Goal: Task Accomplishment & Management: Manage account settings

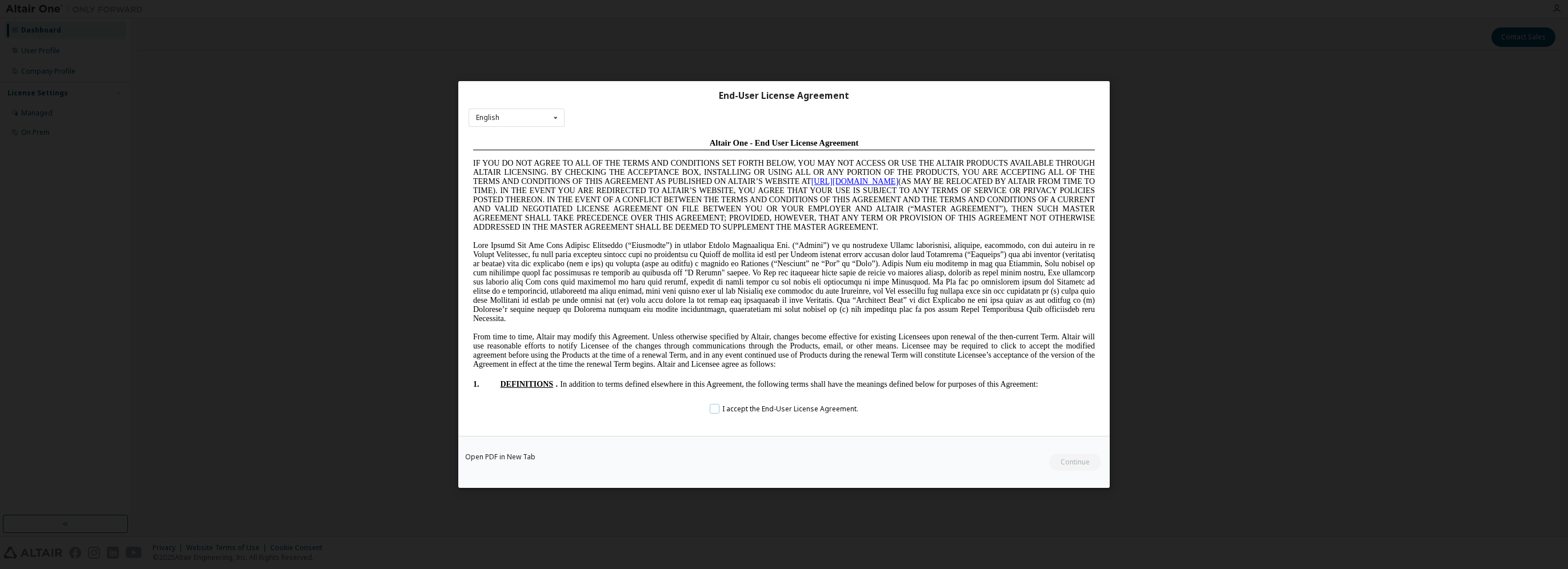
click at [712, 413] on label "I accept the End-User License Agreement." at bounding box center [784, 408] width 149 height 9
click at [1056, 465] on button "Continue" at bounding box center [1074, 462] width 53 height 17
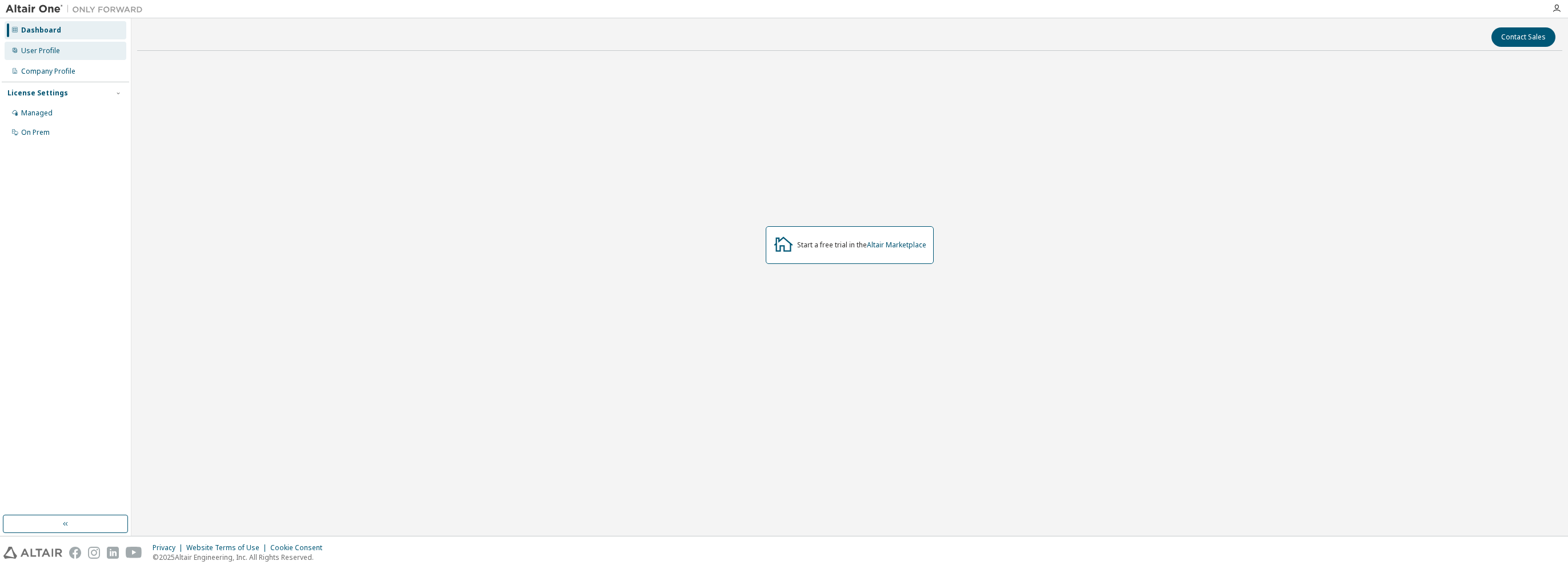
click at [25, 46] on div "User Profile" at bounding box center [66, 51] width 122 height 18
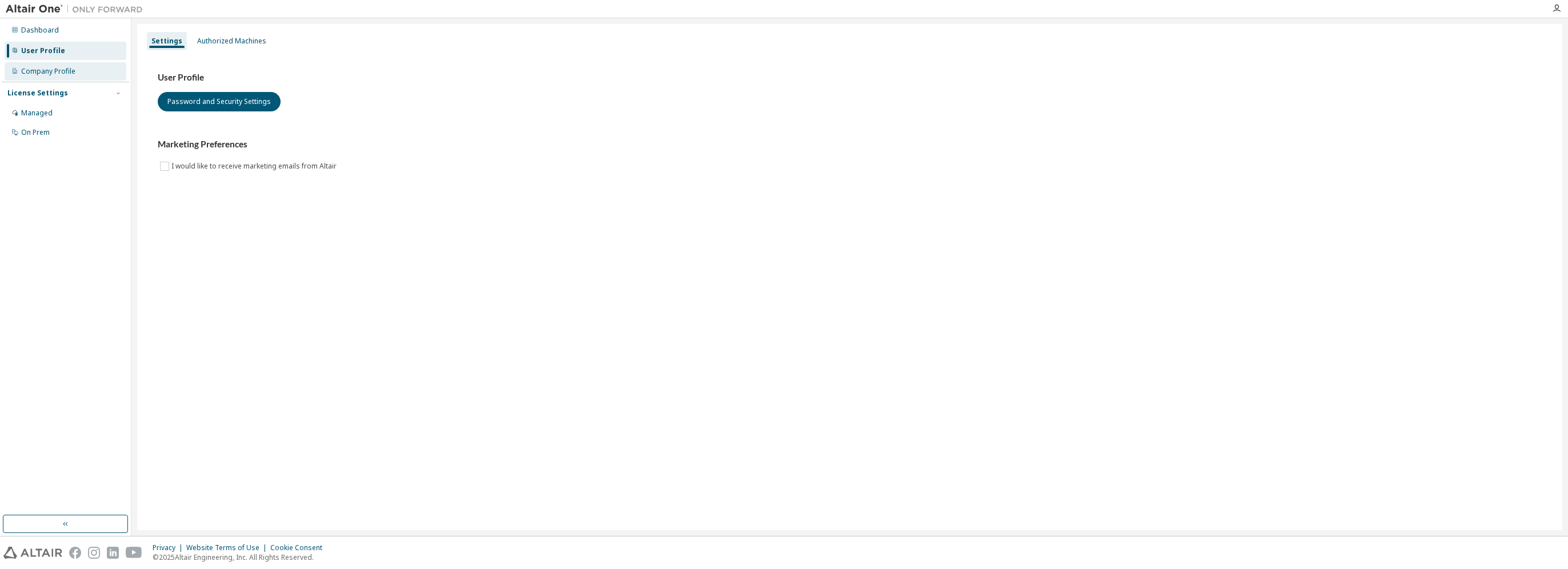
click at [28, 69] on div "Company Profile" at bounding box center [48, 71] width 55 height 9
